Goal: Answer question/provide support: Share knowledge or assist other users

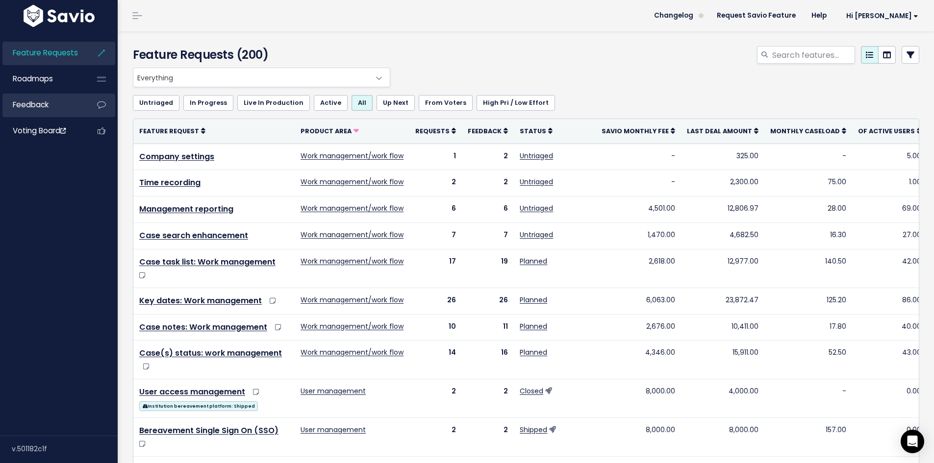
click at [50, 101] on link "Feedback" at bounding box center [41, 105] width 79 height 23
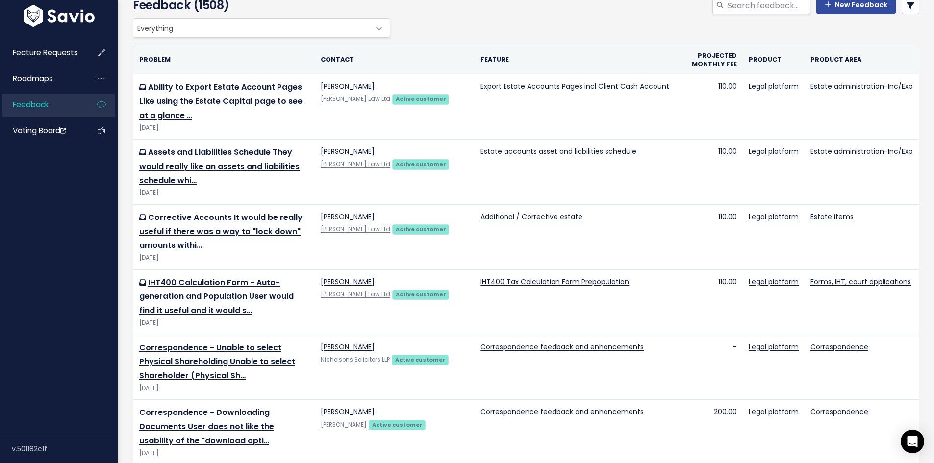
scroll to position [98, 0]
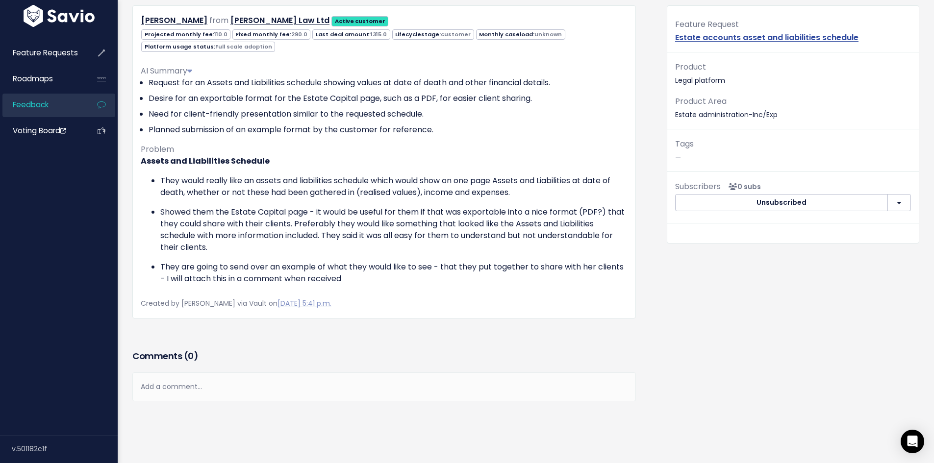
scroll to position [98, 0]
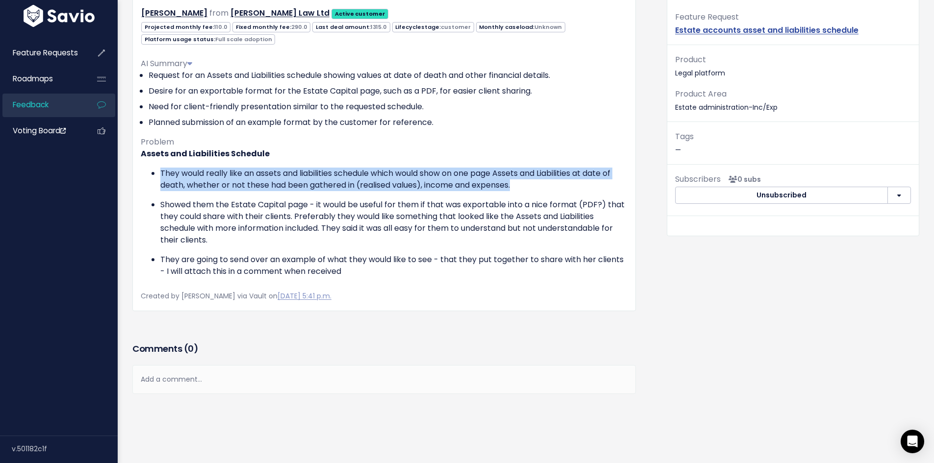
drag, startPoint x: 525, startPoint y: 188, endPoint x: 150, endPoint y: 164, distance: 375.8
click at [150, 164] on div "Assets and Liabilities Schedule They would really like an assets and liabilitie…" at bounding box center [384, 212] width 487 height 129
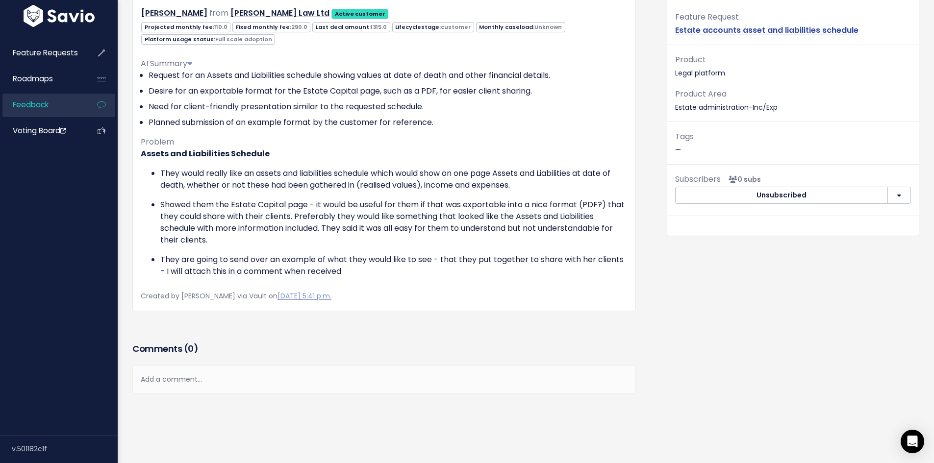
click at [216, 211] on p "Showed them the Estate Capital page - it would be useful for them if that was e…" at bounding box center [393, 222] width 467 height 47
drag, startPoint x: 218, startPoint y: 239, endPoint x: 207, endPoint y: 239, distance: 10.8
click at [207, 239] on p "Showed them the Estate Capital page - it would be useful for them if that was e…" at bounding box center [393, 222] width 467 height 47
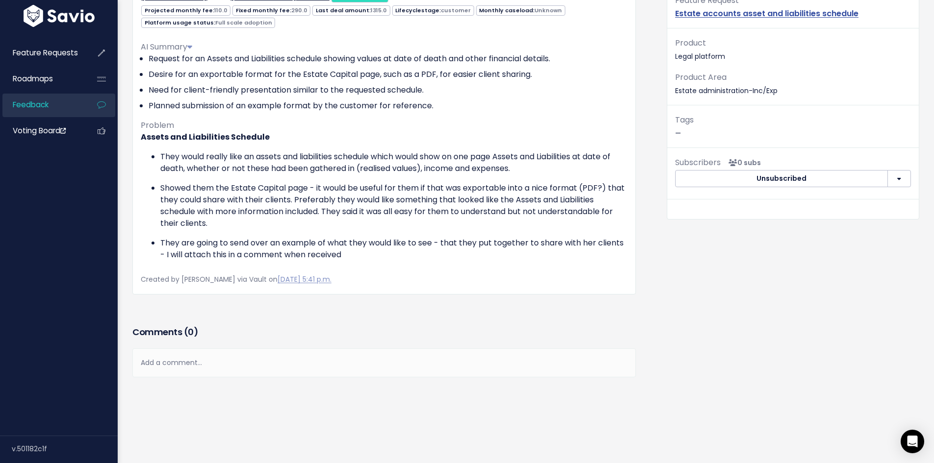
scroll to position [130, 0]
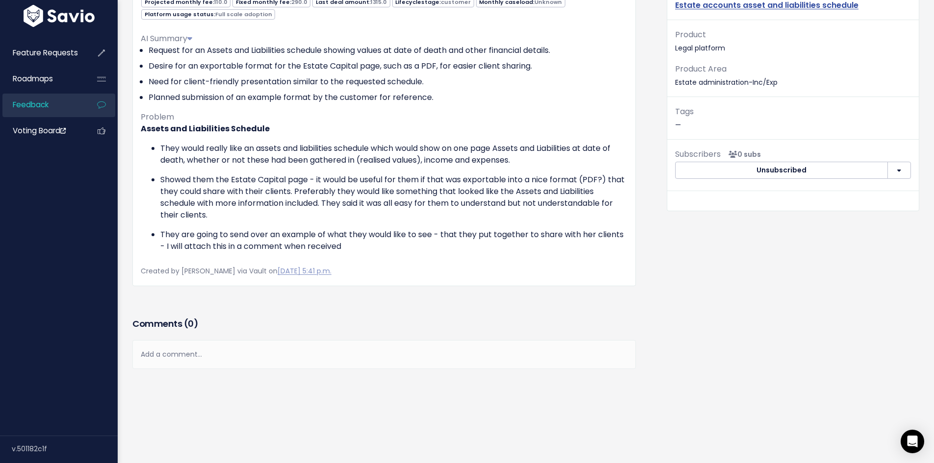
click at [293, 345] on div "Add a comment..." at bounding box center [383, 354] width 503 height 29
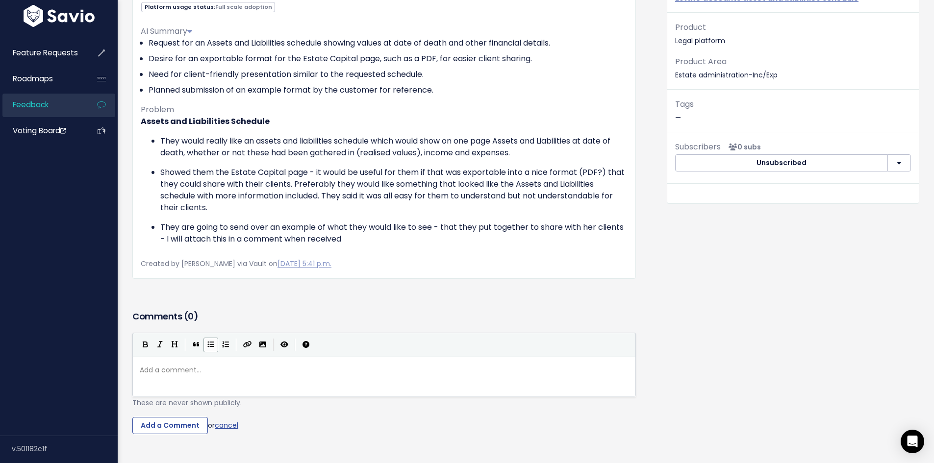
click at [211, 338] on button "Generic List" at bounding box center [210, 345] width 15 height 15
click at [188, 385] on div "Add a comment... xxxxxxxxxx ​" at bounding box center [396, 389] width 517 height 54
paste textarea "'"
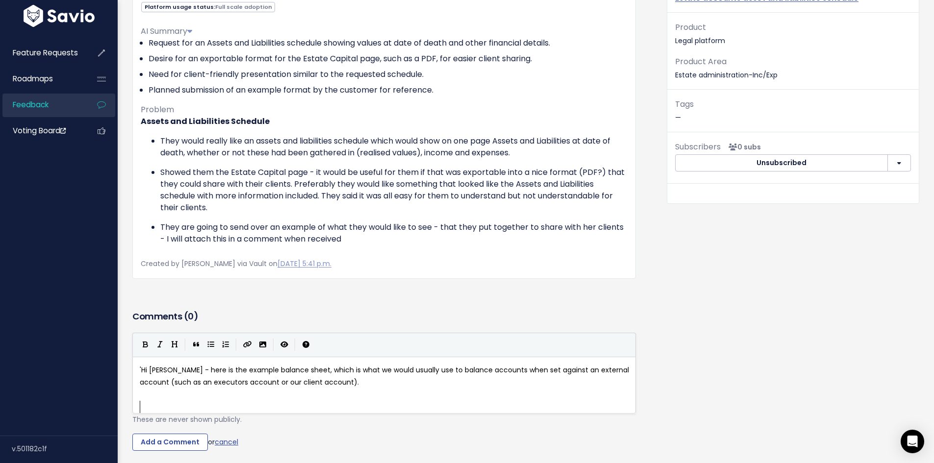
type textarea "''"
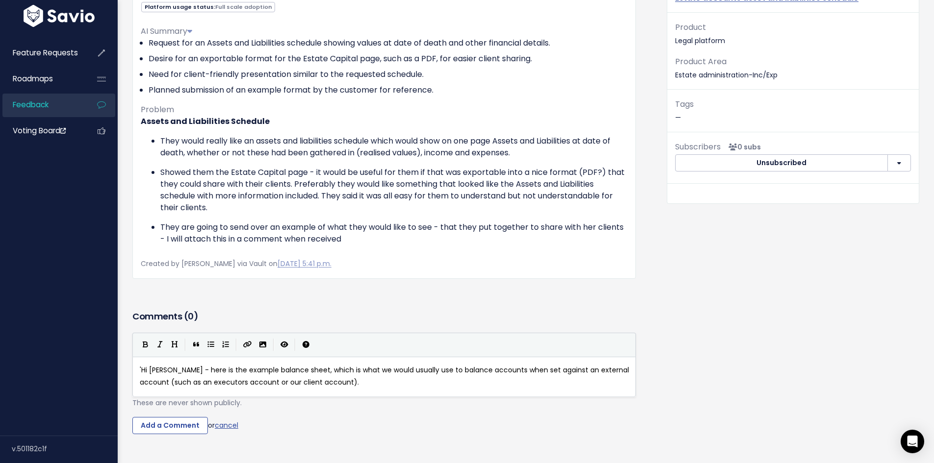
scroll to position [3, 1]
type textarea "'"
click at [249, 348] on button "Create Link" at bounding box center [248, 345] width 16 height 15
click at [250, 346] on icon "Create Link" at bounding box center [247, 344] width 9 height 7
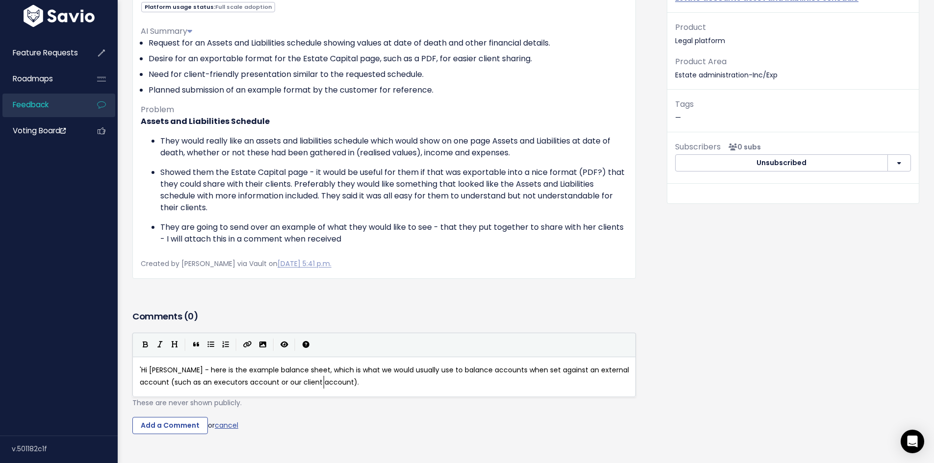
click at [354, 383] on pre "'Hi Linda - here is the example balance sheet, which is what we would usually u…" at bounding box center [388, 376] width 500 height 25
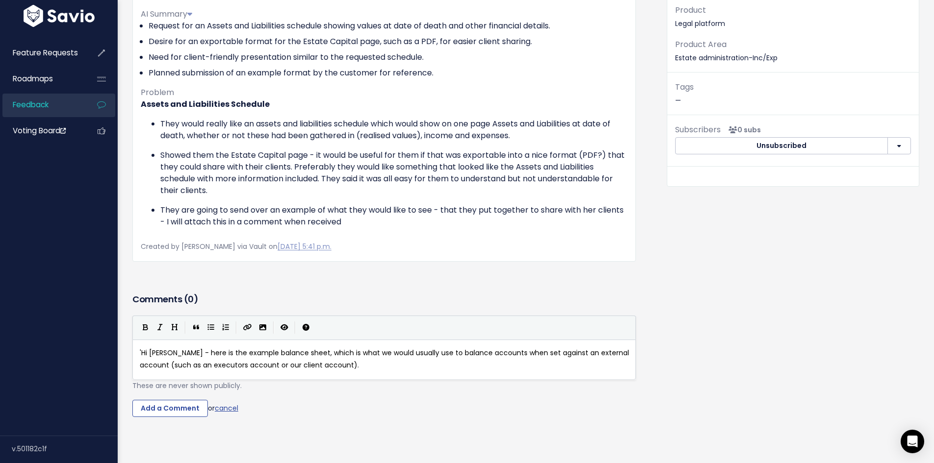
scroll to position [203, 0]
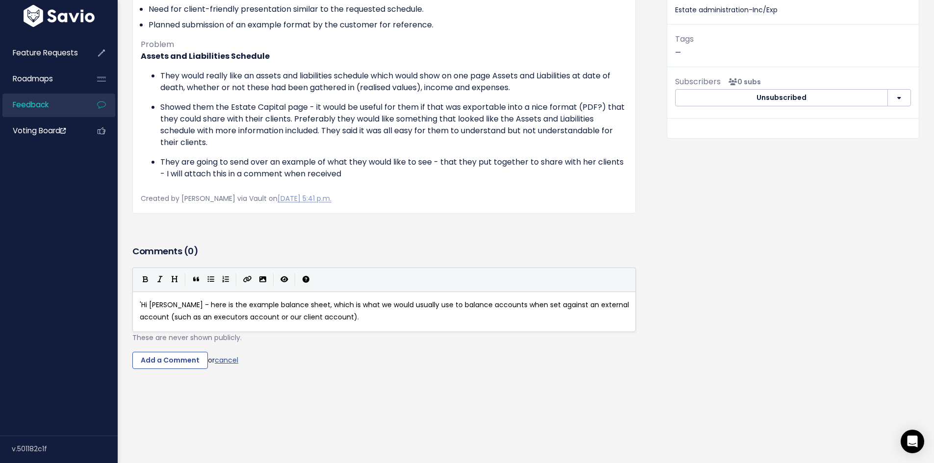
click at [332, 312] on pre "'Hi Linda - here is the example balance sheet, which is what we would usually u…" at bounding box center [388, 311] width 500 height 25
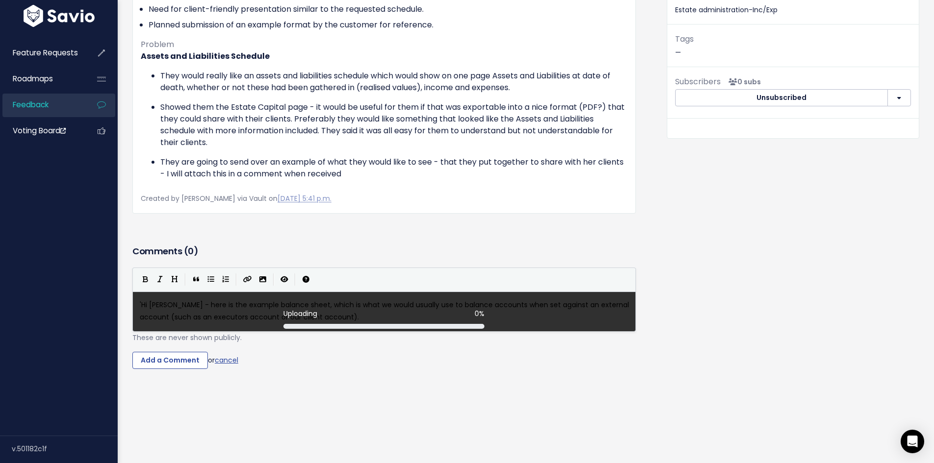
scroll to position [3, 0]
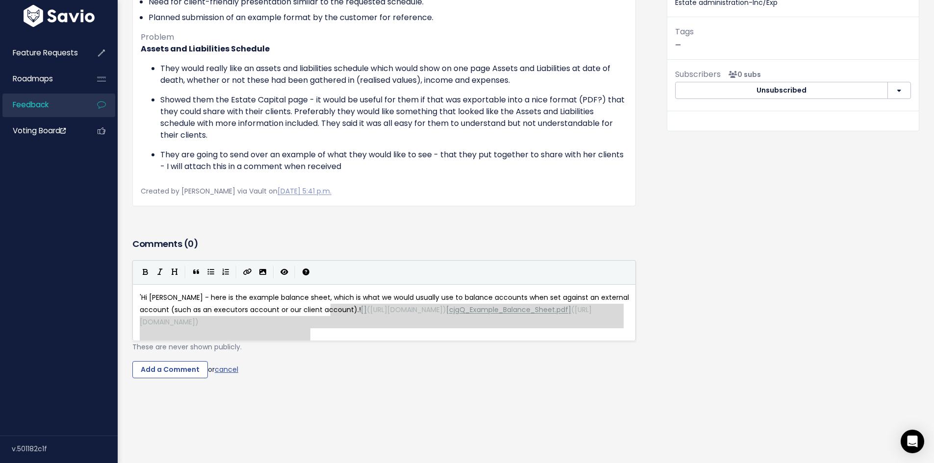
type textarea "[](https://www.savio.io/app/serve-uploaded-mde-image/mde-uploads/1129/x047_imag…"
drag, startPoint x: 362, startPoint y: 334, endPoint x: 328, endPoint y: 305, distance: 44.2
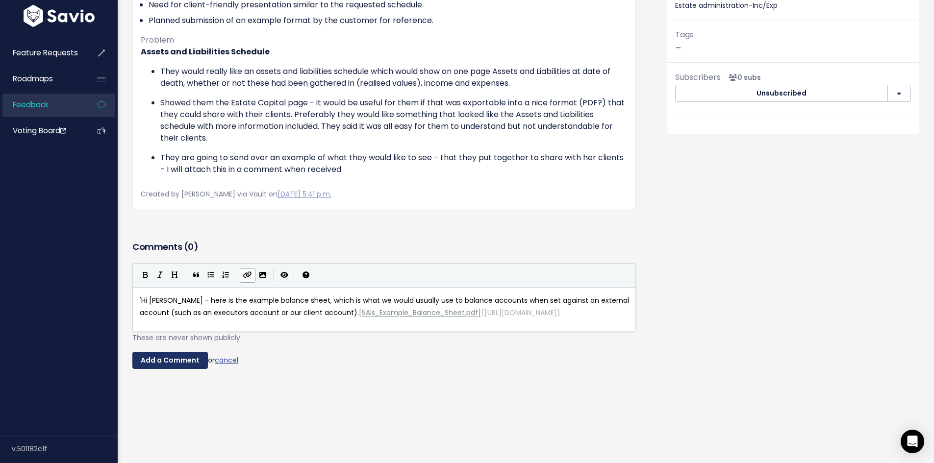
click at [180, 367] on input "Add a Comment" at bounding box center [169, 361] width 75 height 18
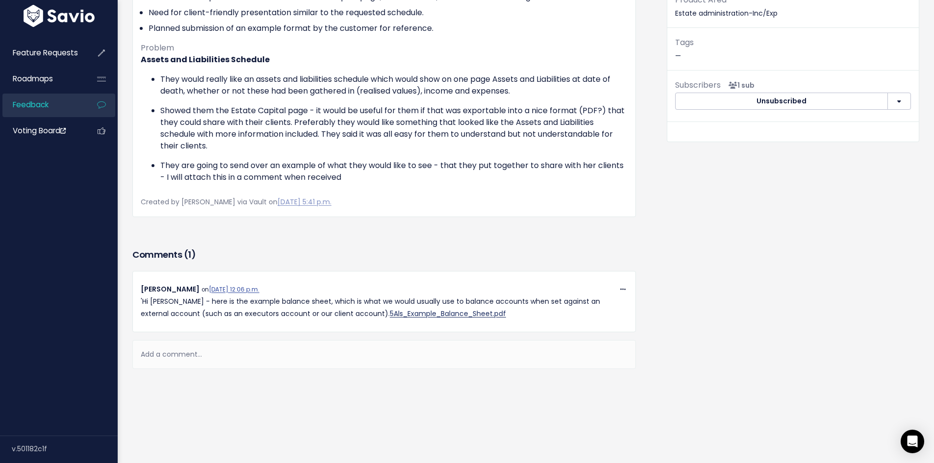
click at [390, 309] on link "5Als_Example_Balance_Sheet.pdf" at bounding box center [448, 314] width 116 height 10
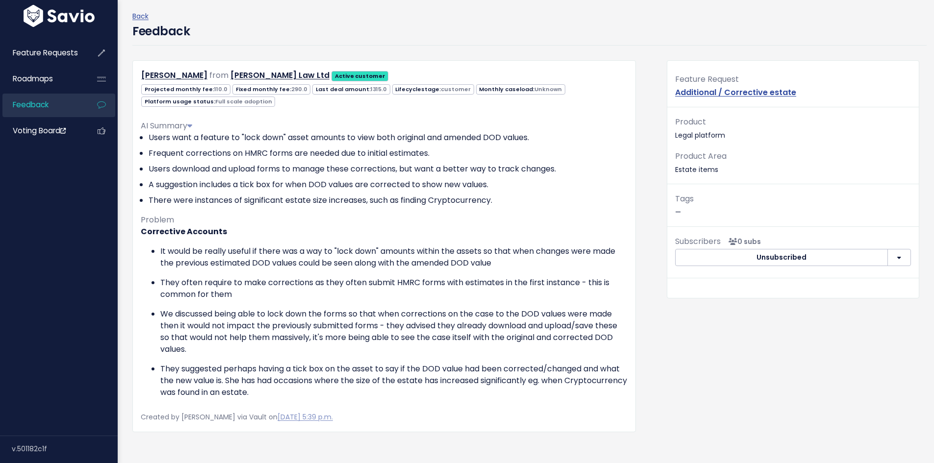
scroll to position [189, 0]
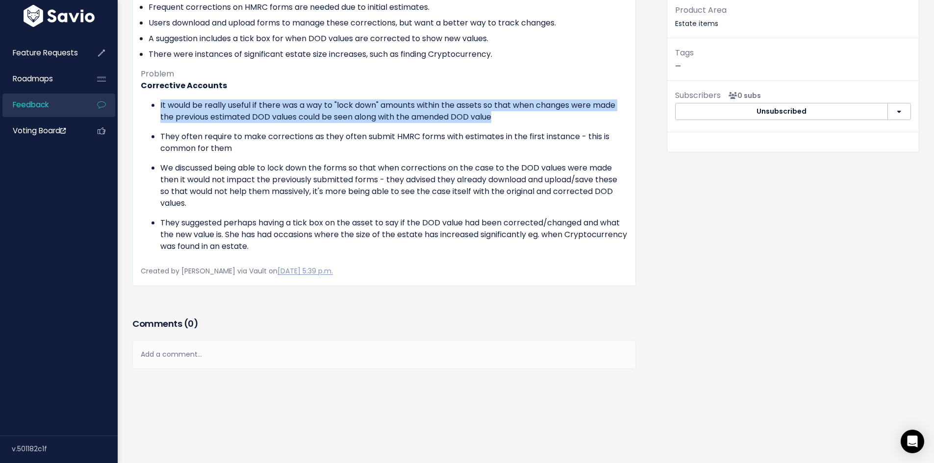
drag, startPoint x: 504, startPoint y: 111, endPoint x: 155, endPoint y: 95, distance: 349.9
click at [155, 100] on ul "It would be really useful if there was a way to "lock down" amounts within the …" at bounding box center [384, 176] width 487 height 153
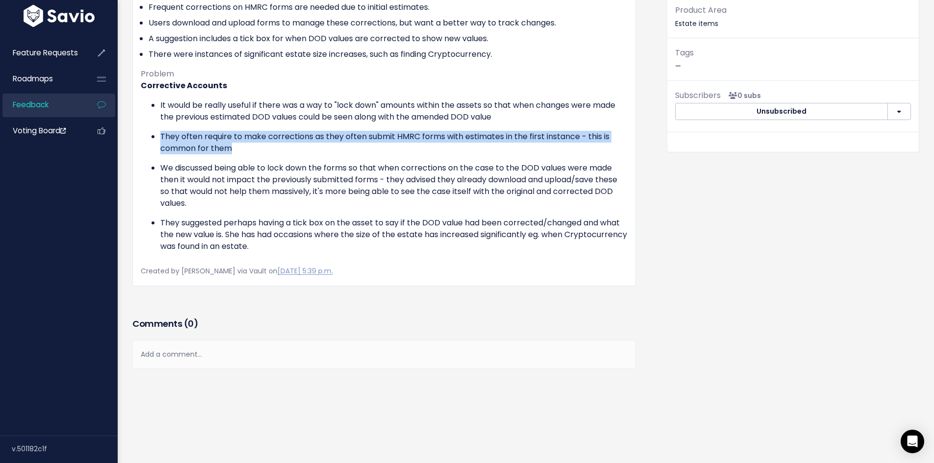
drag, startPoint x: 251, startPoint y: 139, endPoint x: 153, endPoint y: 123, distance: 99.8
click at [153, 123] on ul "It would be really useful if there was a way to "lock down" amounts within the …" at bounding box center [384, 176] width 487 height 153
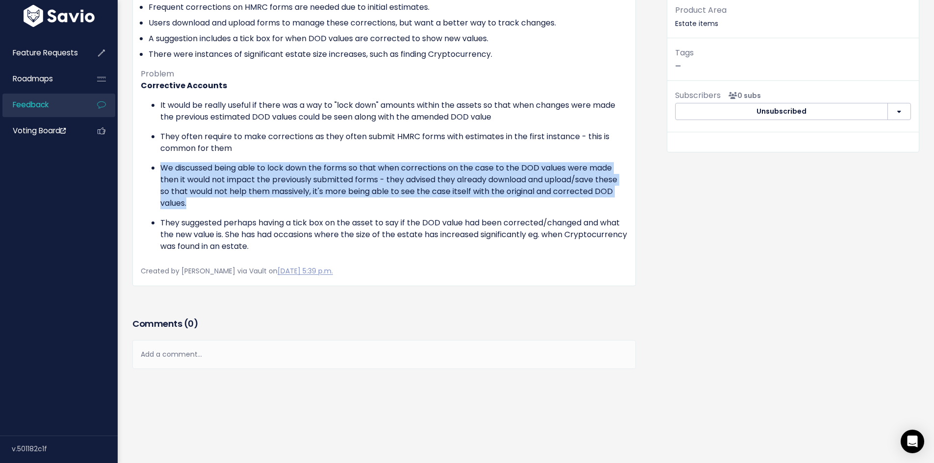
drag, startPoint x: 158, startPoint y: 157, endPoint x: 240, endPoint y: 199, distance: 92.3
click at [240, 199] on ul "It would be really useful if there was a way to "lock down" amounts within the …" at bounding box center [384, 176] width 487 height 153
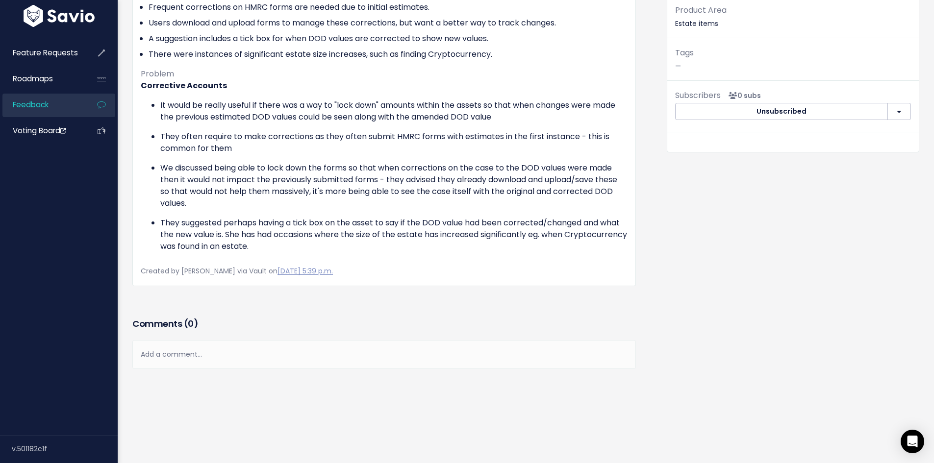
drag, startPoint x: 330, startPoint y: 234, endPoint x: 391, endPoint y: 252, distance: 63.3
click at [391, 252] on div "AI Summary Users want a feature to "lock down" asset amounts to view both origi…" at bounding box center [384, 113] width 487 height 294
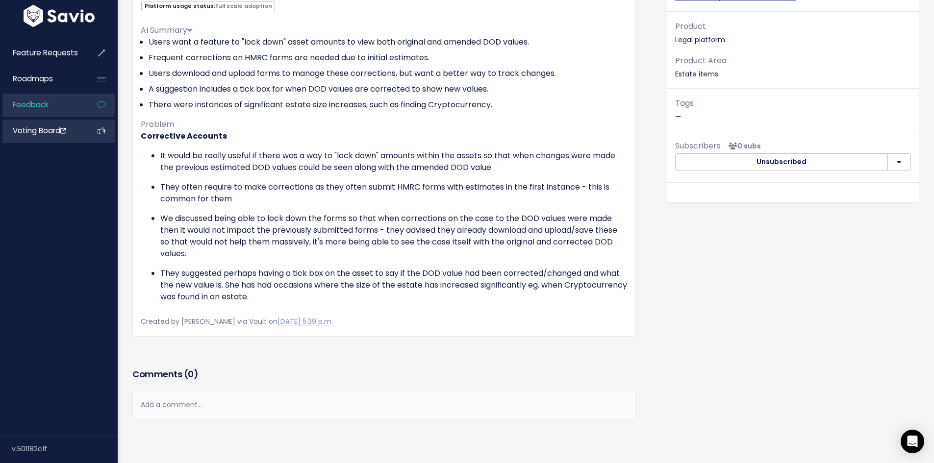
scroll to position [42, 0]
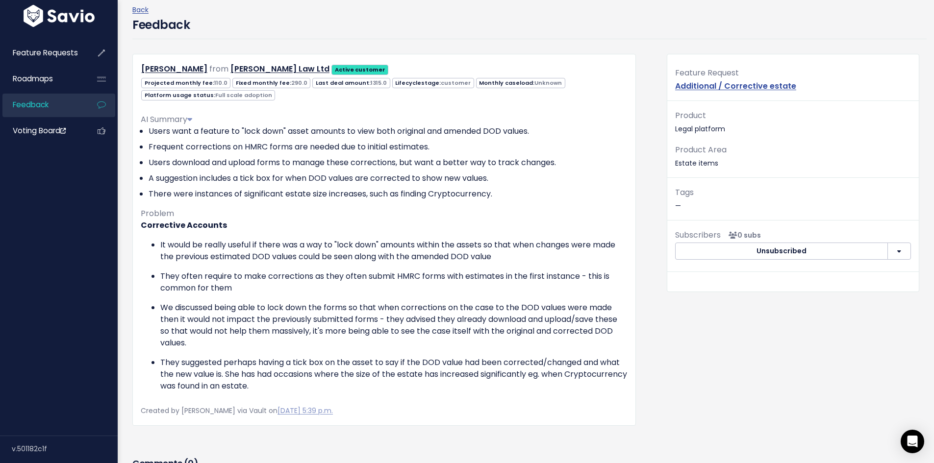
click at [63, 114] on link "Feedback" at bounding box center [41, 105] width 79 height 23
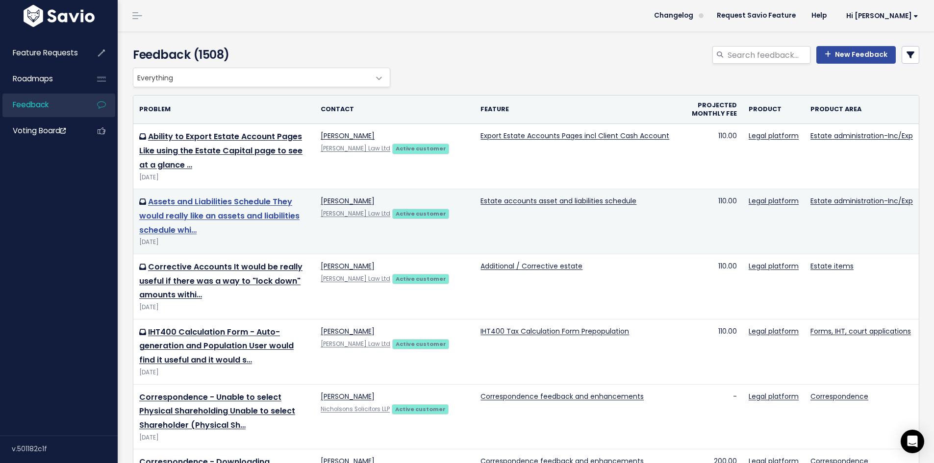
click at [256, 214] on link "Assets and Liabilities Schedule They would really like an assets and liabilitie…" at bounding box center [219, 216] width 160 height 40
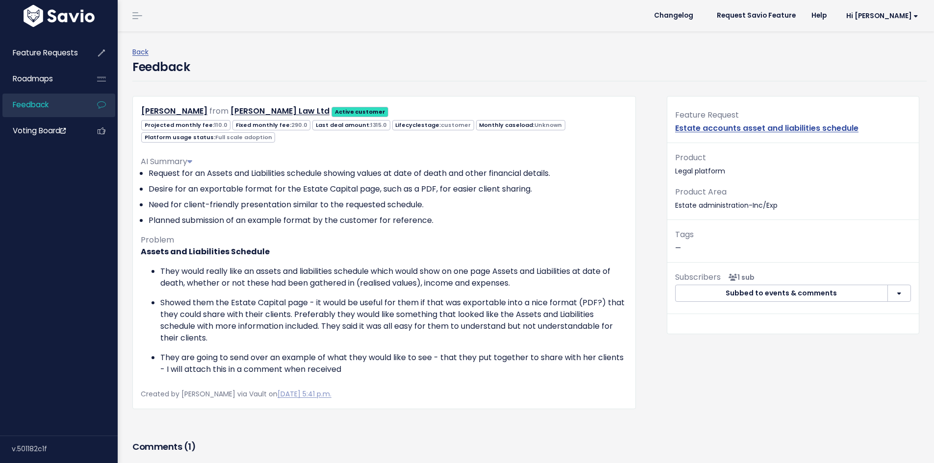
scroll to position [147, 0]
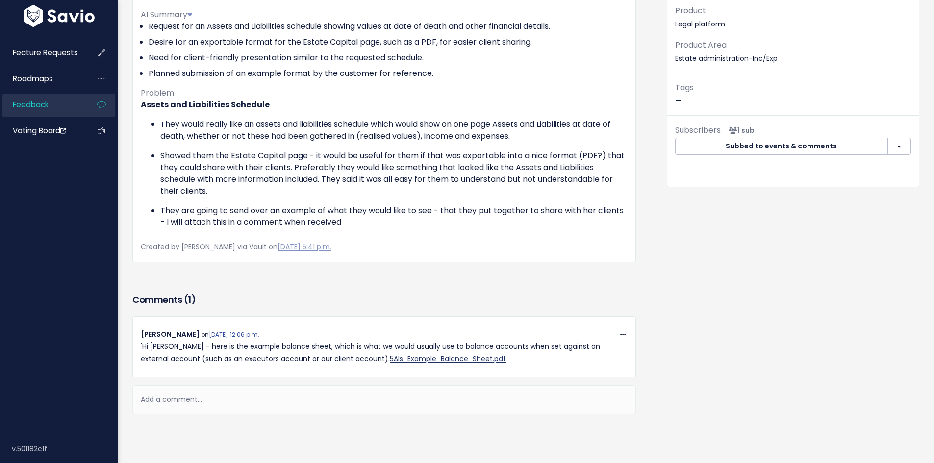
click at [390, 361] on link "5Als_Example_Balance_Sheet.pdf" at bounding box center [448, 359] width 116 height 10
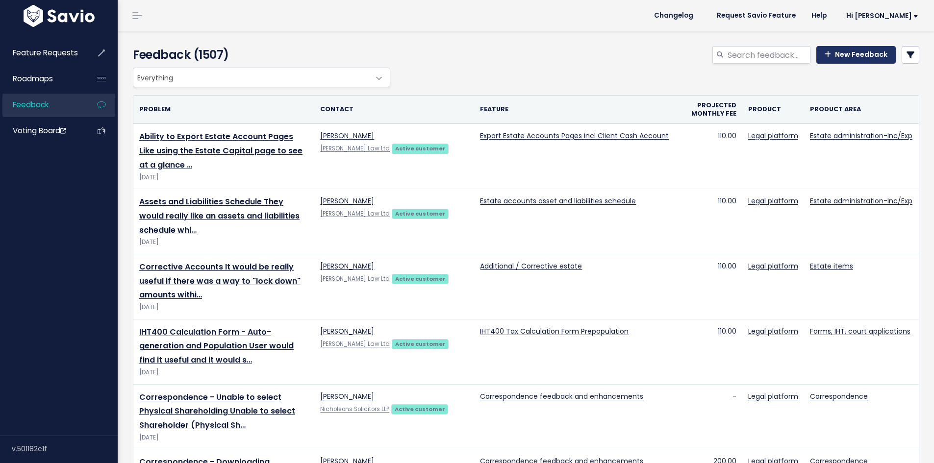
click at [848, 55] on link "New Feedback" at bounding box center [855, 55] width 79 height 18
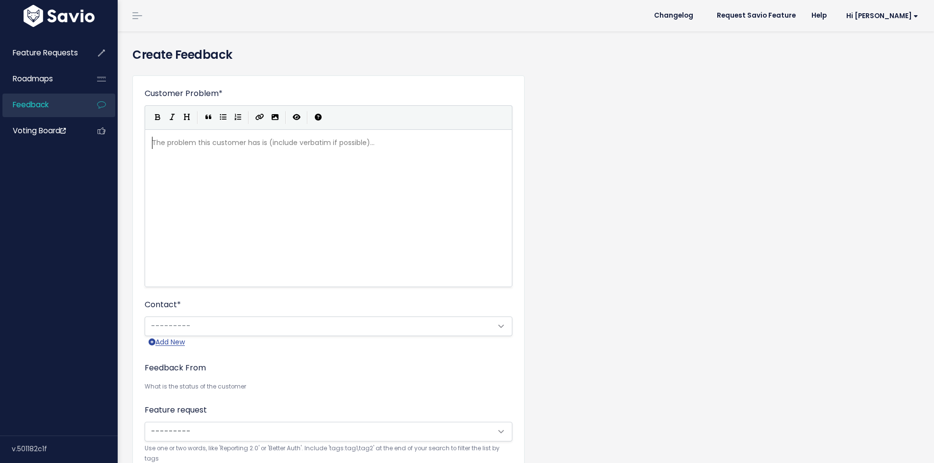
scroll to position [1, 0]
